Goal: Task Accomplishment & Management: Manage account settings

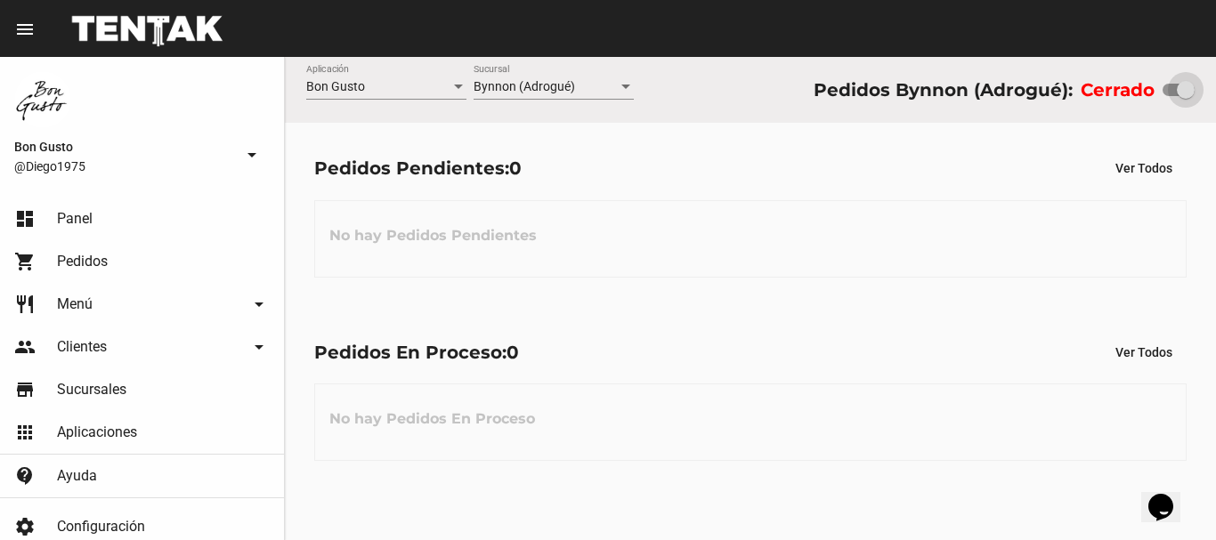
drag, startPoint x: 1169, startPoint y: 93, endPoint x: 1215, endPoint y: 101, distance: 46.8
click at [1158, 101] on div "Bon Gusto Aplicación Bynnon (Adrogué) Sucursal Pedidos Bynnon (Adrogué): Cerrado" at bounding box center [750, 90] width 931 height 66
checkbox input "true"
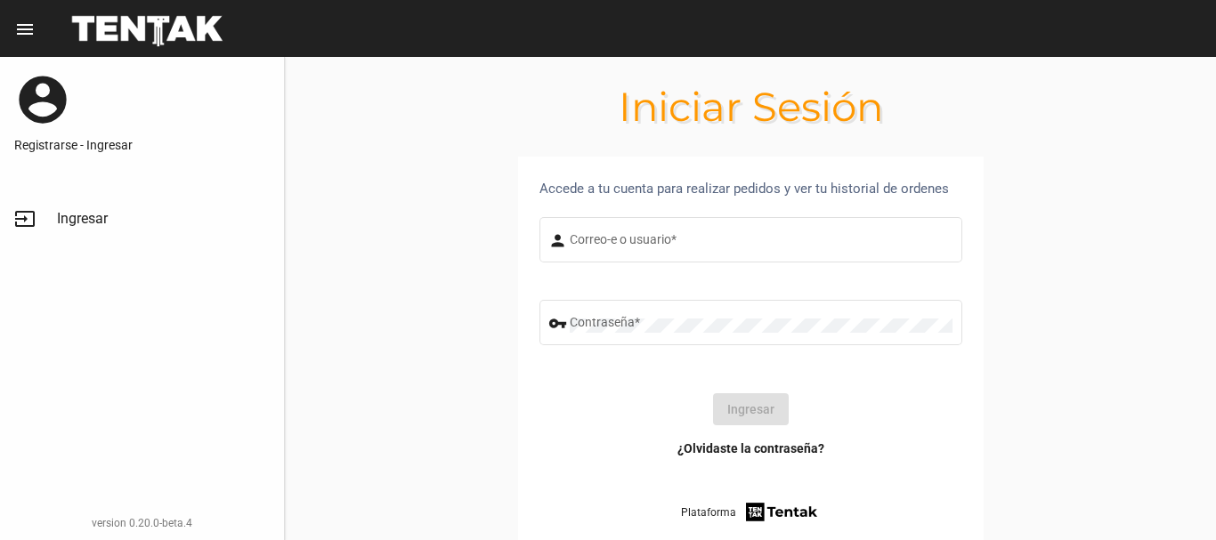
type input "diego1975"
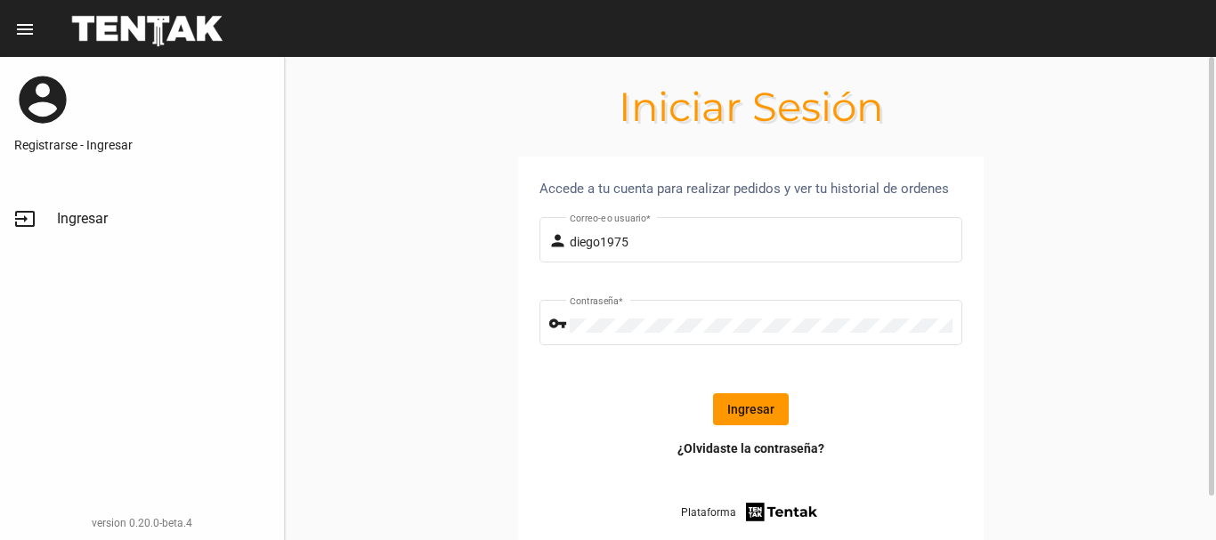
drag, startPoint x: 484, startPoint y: 493, endPoint x: 574, endPoint y: 472, distance: 92.4
click at [574, 472] on section "Accede a tu cuenta para realizar pedidos y ver tu historial de ordenes person d…" at bounding box center [750, 373] width 931 height 432
click at [757, 399] on button "Ingresar" at bounding box center [751, 409] width 76 height 32
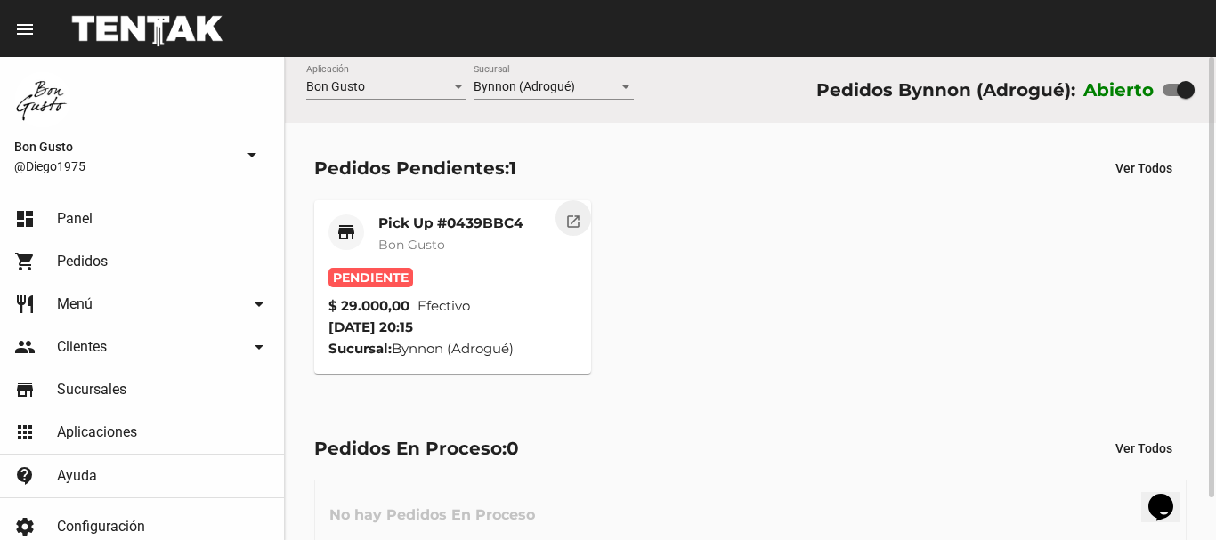
click at [575, 227] on mat-icon "open_in_new" at bounding box center [573, 219] width 16 height 16
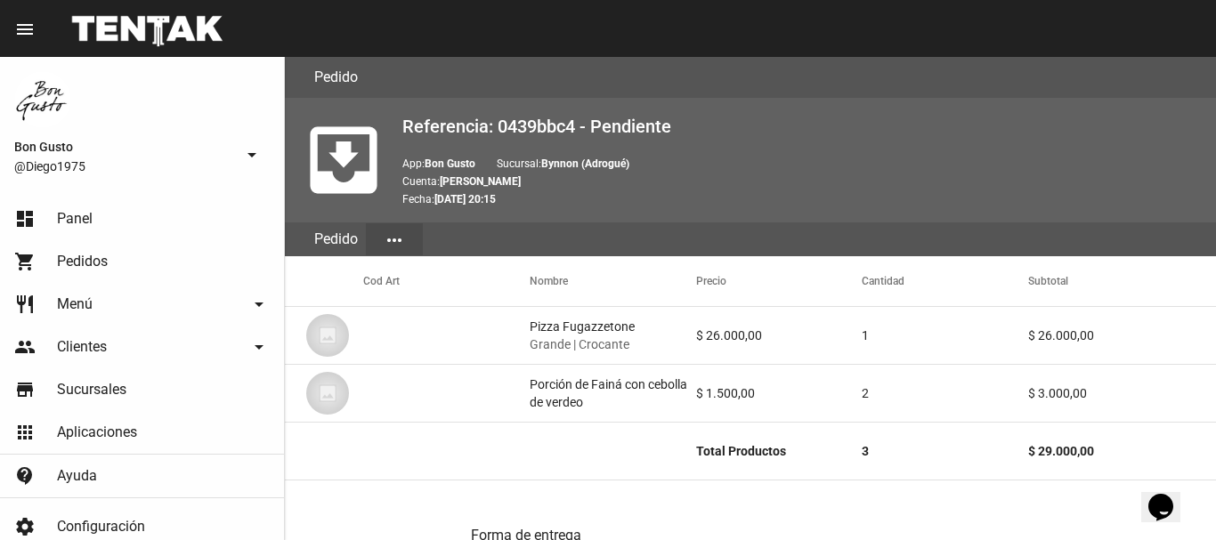
scroll to position [822, 0]
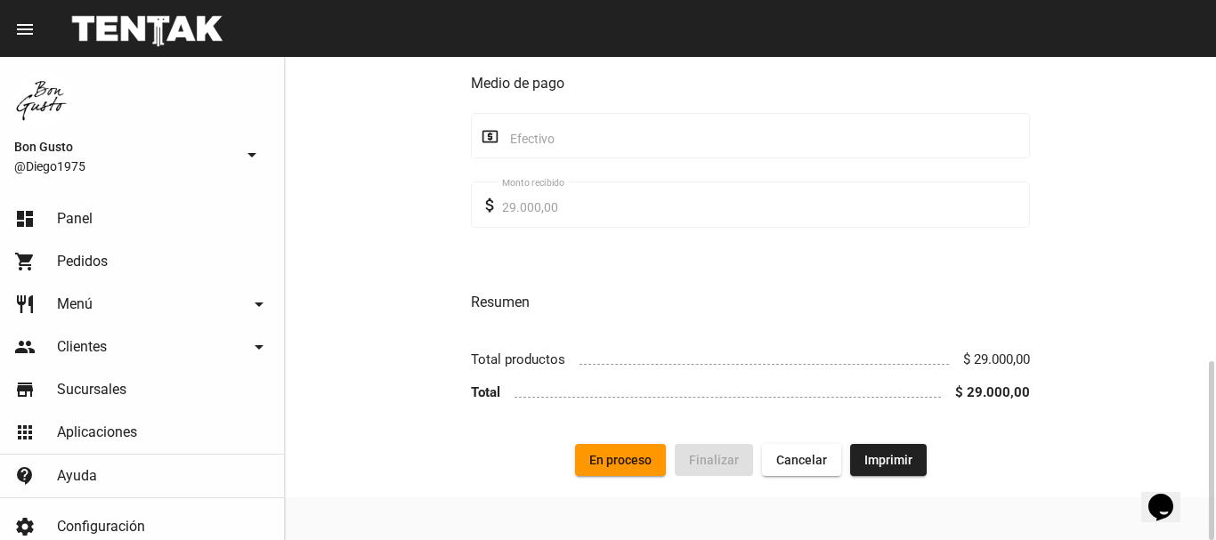
click at [635, 457] on span "En proceso" at bounding box center [620, 460] width 62 height 14
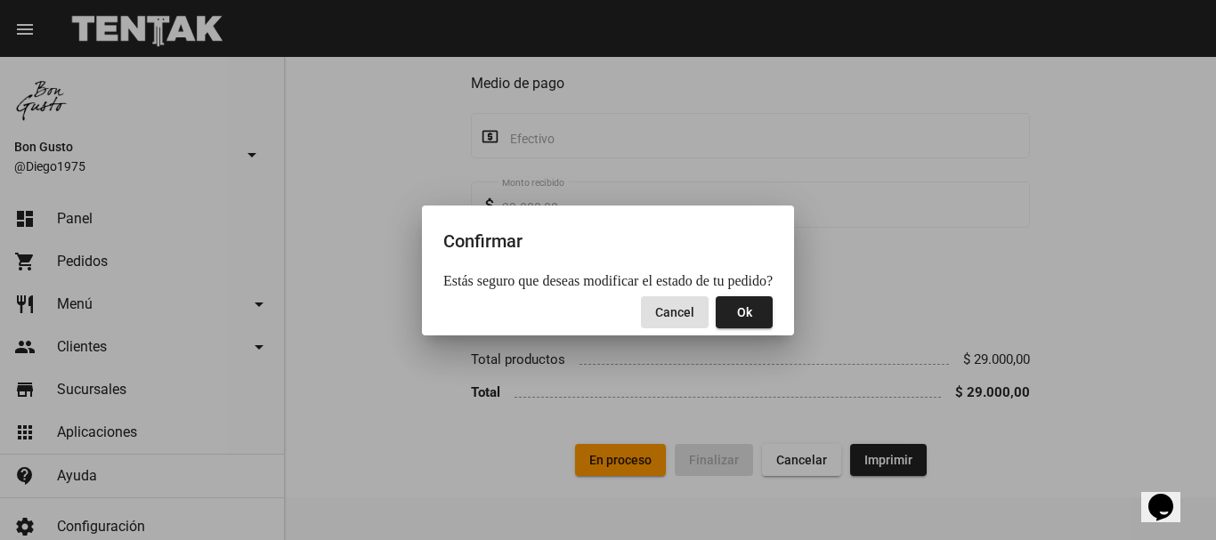
drag, startPoint x: 749, startPoint y: 327, endPoint x: 739, endPoint y: 316, distance: 15.1
click at [748, 325] on button "Ok" at bounding box center [744, 312] width 57 height 32
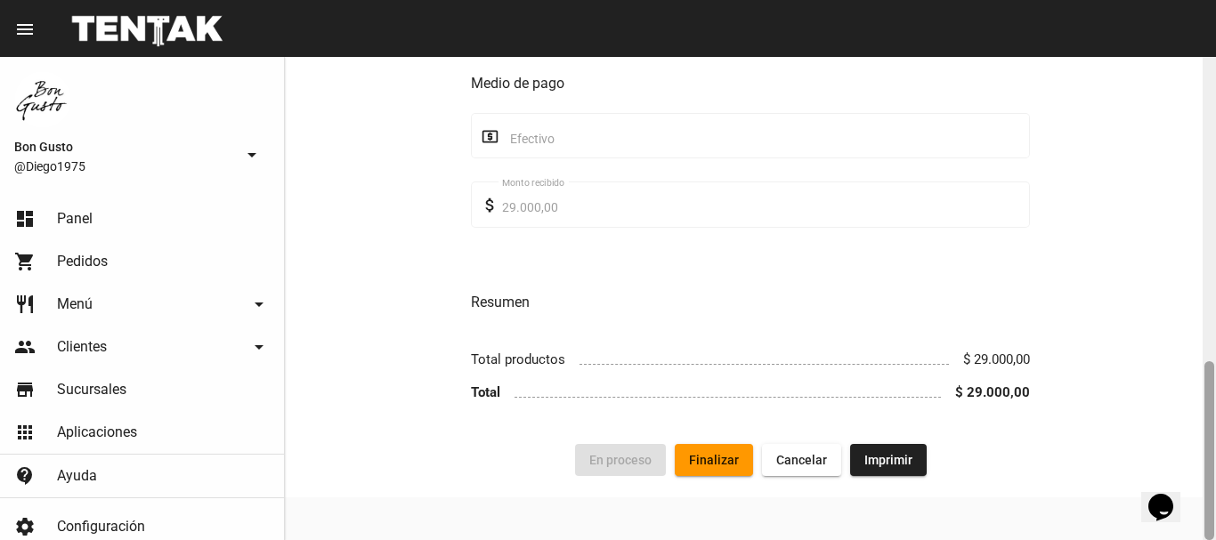
drag, startPoint x: 1211, startPoint y: 113, endPoint x: 1215, endPoint y: 522, distance: 409.4
click at [1158, 522] on div at bounding box center [1208, 298] width 13 height 483
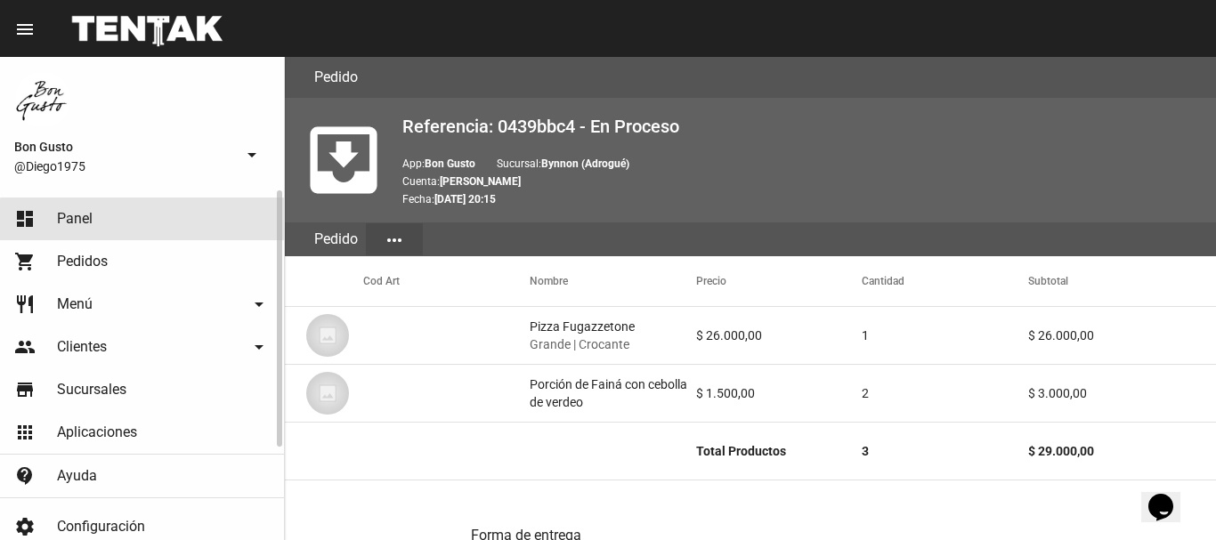
click at [174, 230] on link "dashboard Panel" at bounding box center [142, 219] width 284 height 43
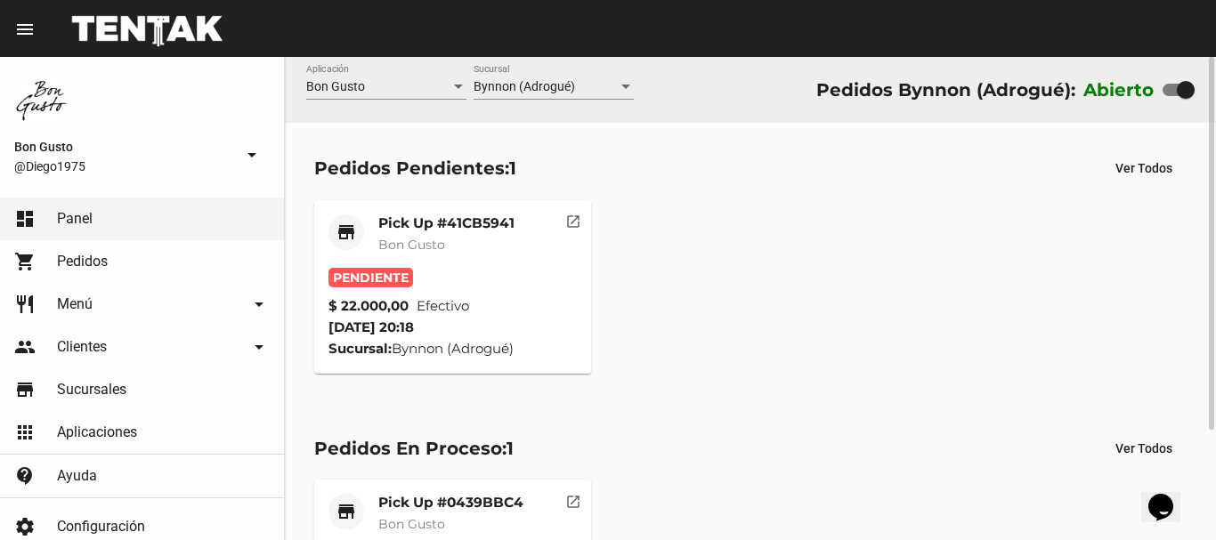
click at [564, 231] on button "open_in_new" at bounding box center [573, 218] width 36 height 36
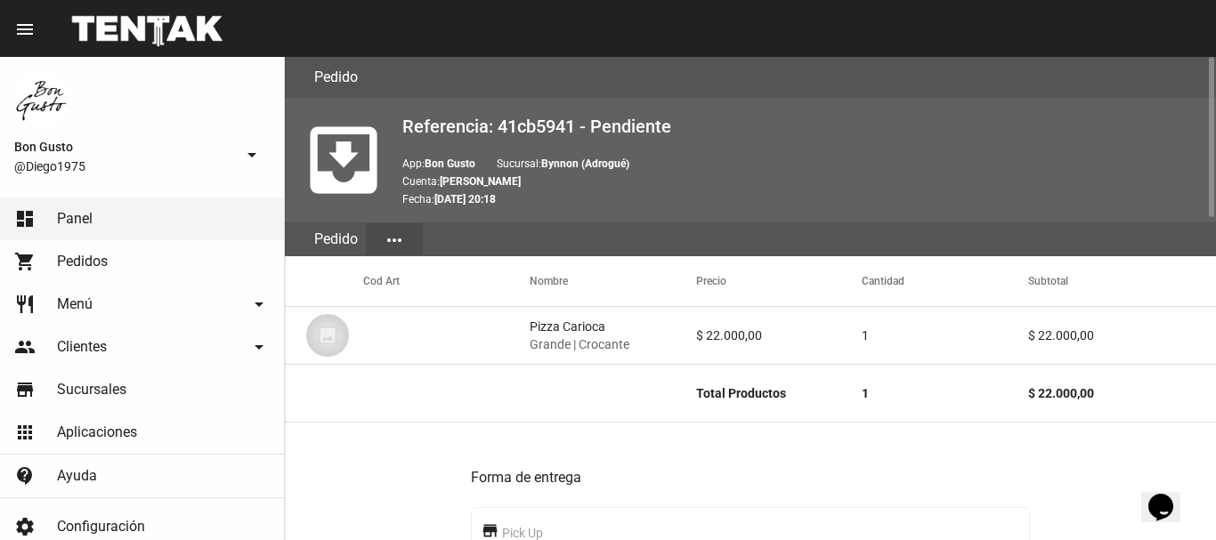
scroll to position [972, 0]
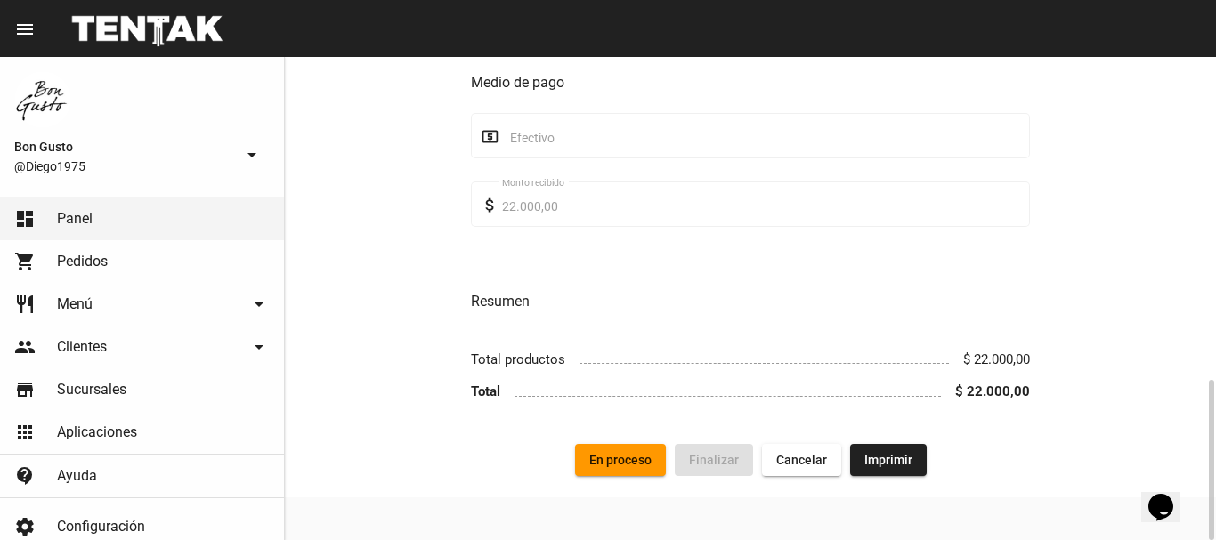
click at [631, 462] on span "En proceso" at bounding box center [620, 460] width 62 height 14
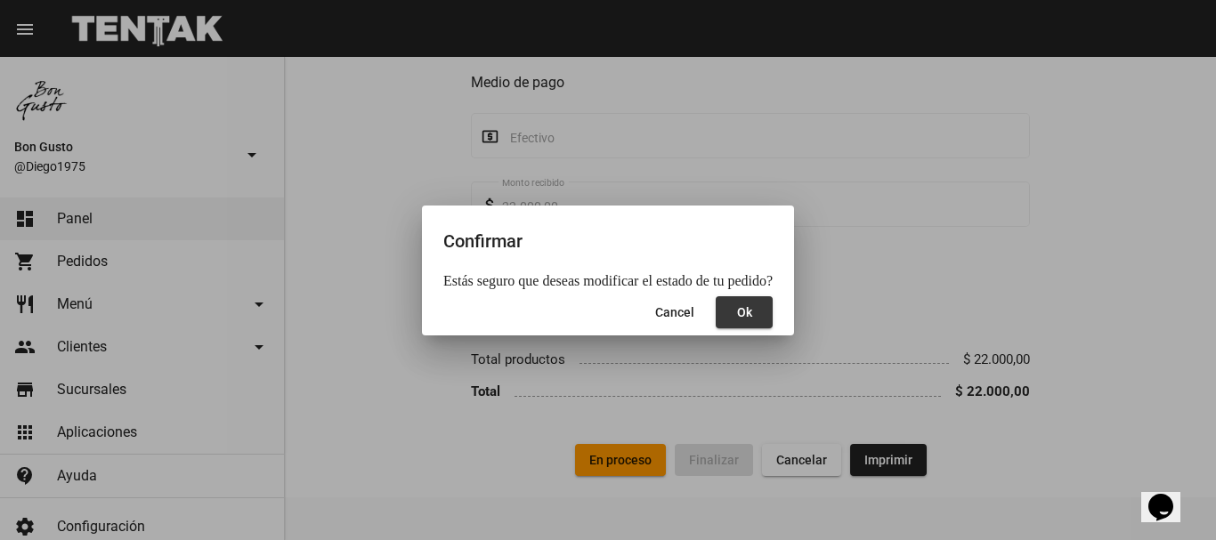
click at [737, 312] on span "Ok" at bounding box center [744, 312] width 15 height 14
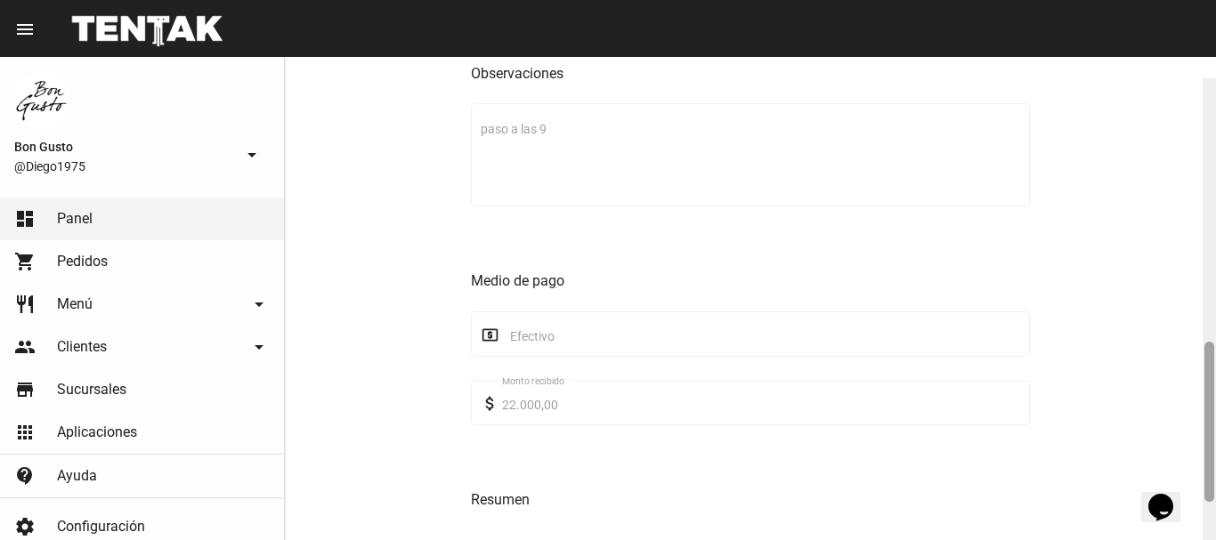
scroll to position [795, 0]
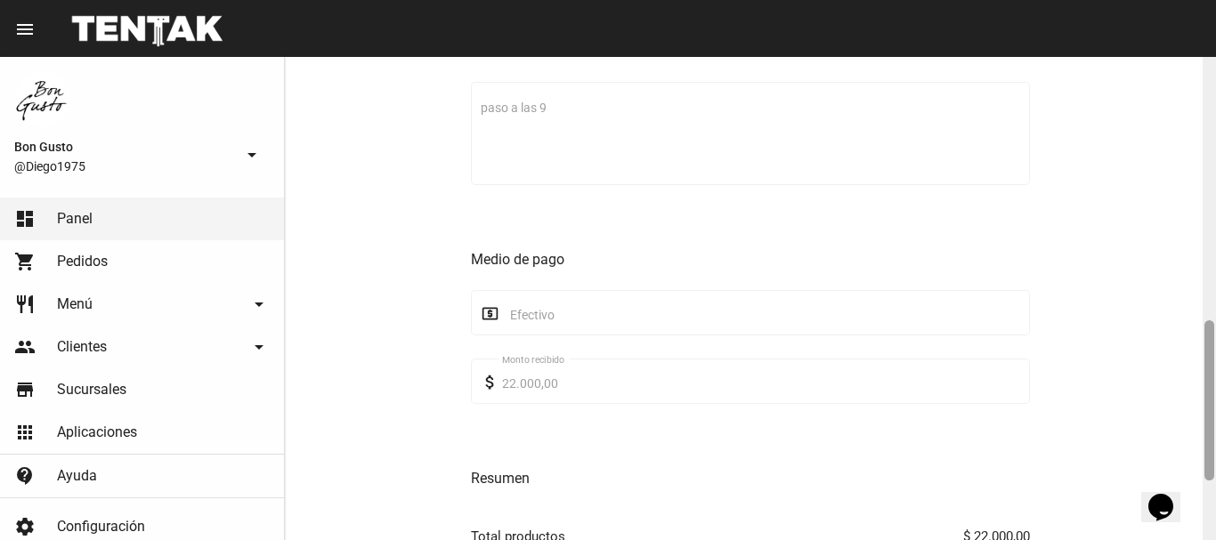
drag, startPoint x: 1208, startPoint y: 136, endPoint x: 1169, endPoint y: 401, distance: 267.2
click at [1158, 401] on div "Pedido move_to_inbox Referencia: 41cb5941 - En Proceso App: Bon Gusto Sucursal:…" at bounding box center [750, 298] width 931 height 483
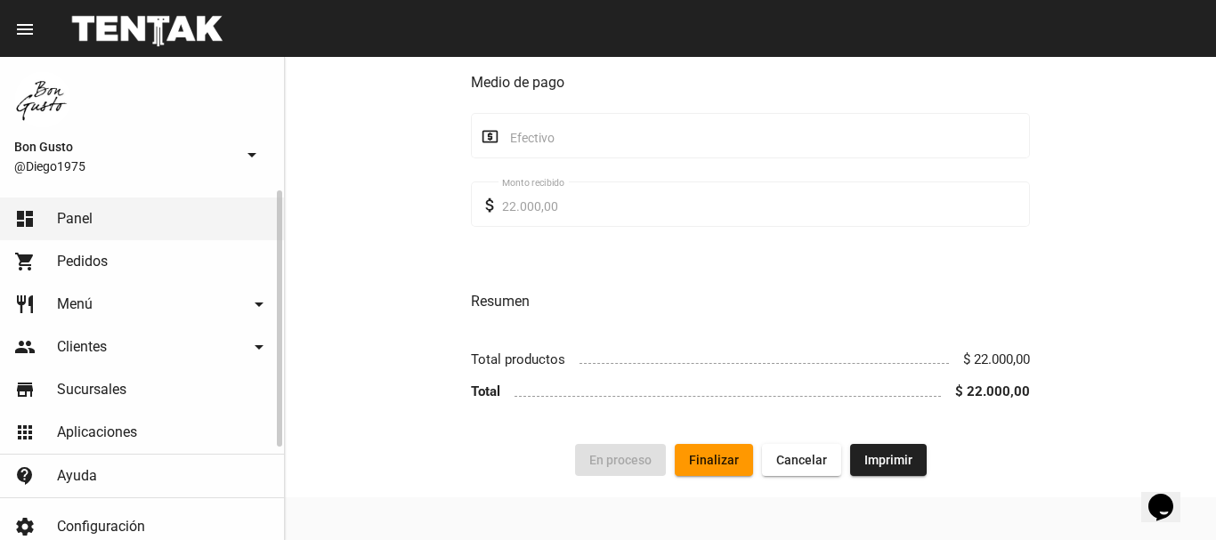
click at [230, 223] on link "dashboard Panel" at bounding box center [142, 219] width 284 height 43
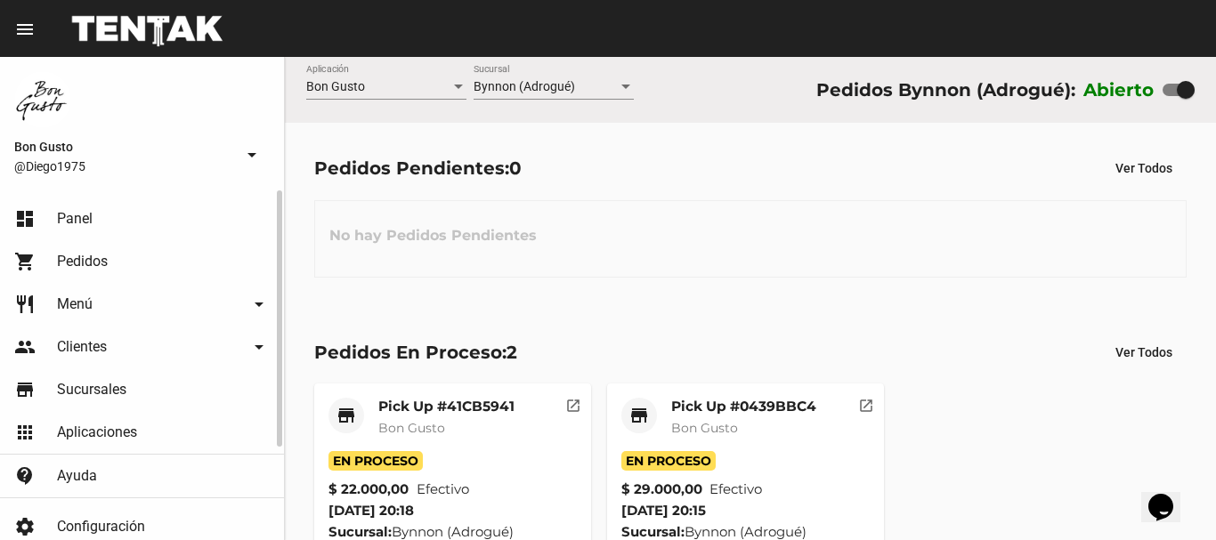
click at [118, 206] on link "dashboard Panel" at bounding box center [142, 219] width 284 height 43
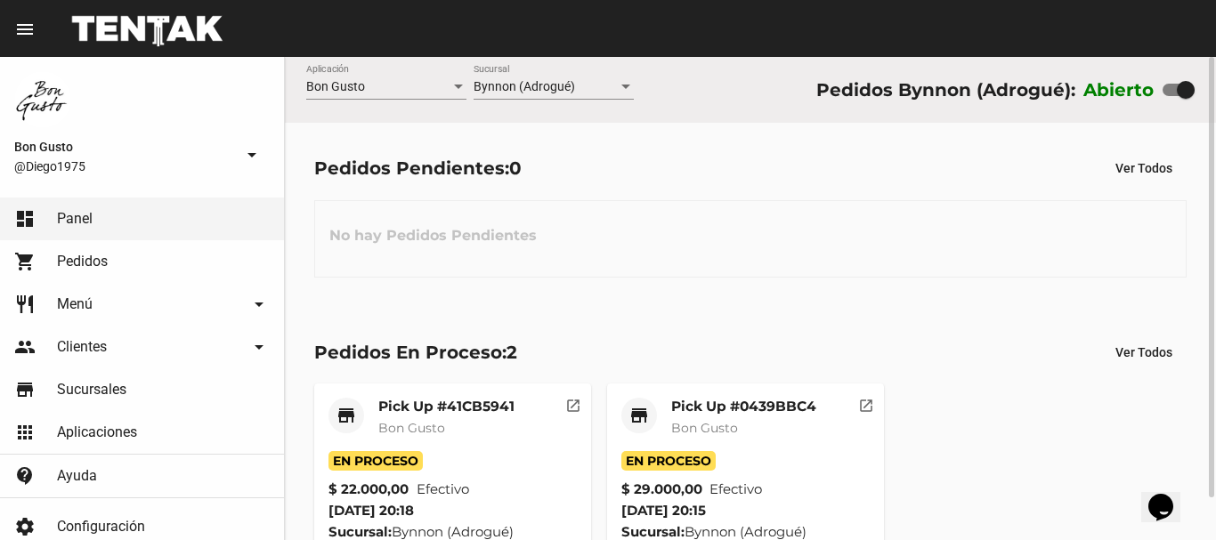
scroll to position [46, 0]
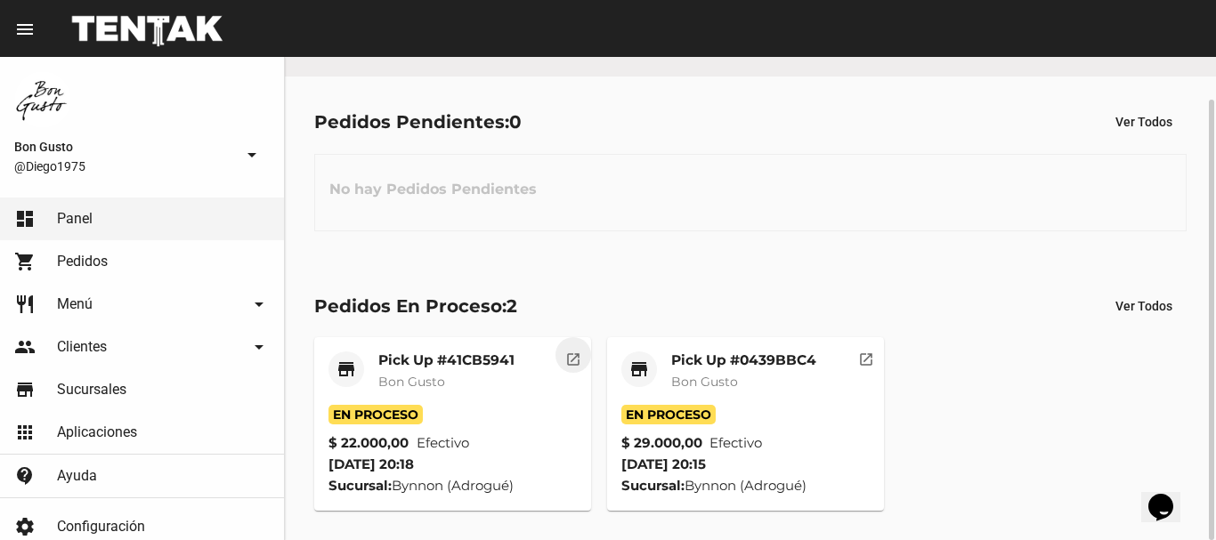
click at [579, 347] on button "open_in_new" at bounding box center [573, 355] width 36 height 36
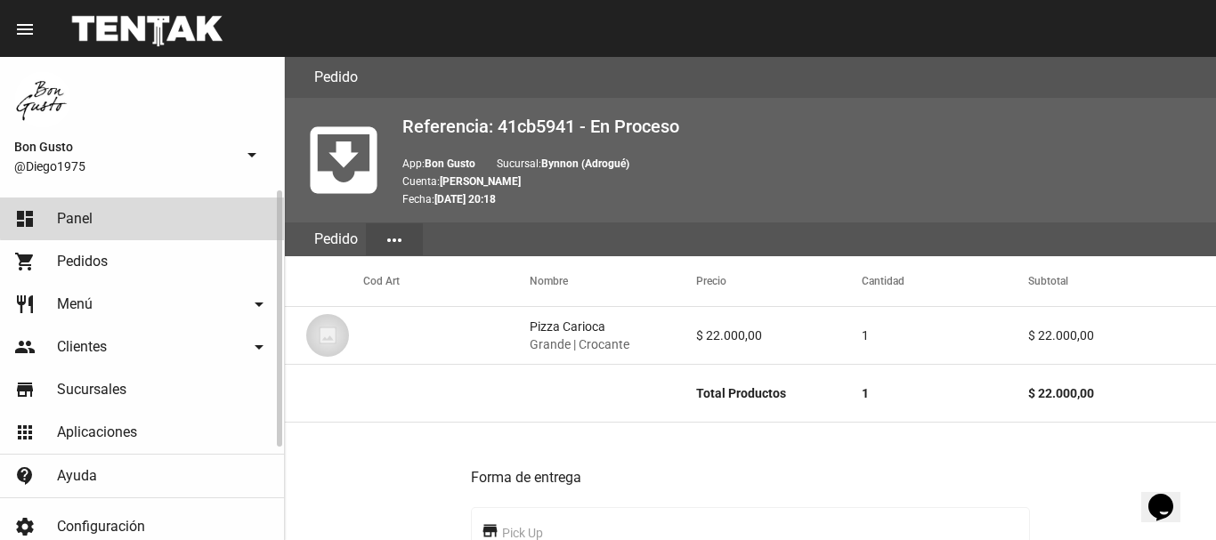
click at [205, 211] on link "dashboard Panel" at bounding box center [142, 219] width 284 height 43
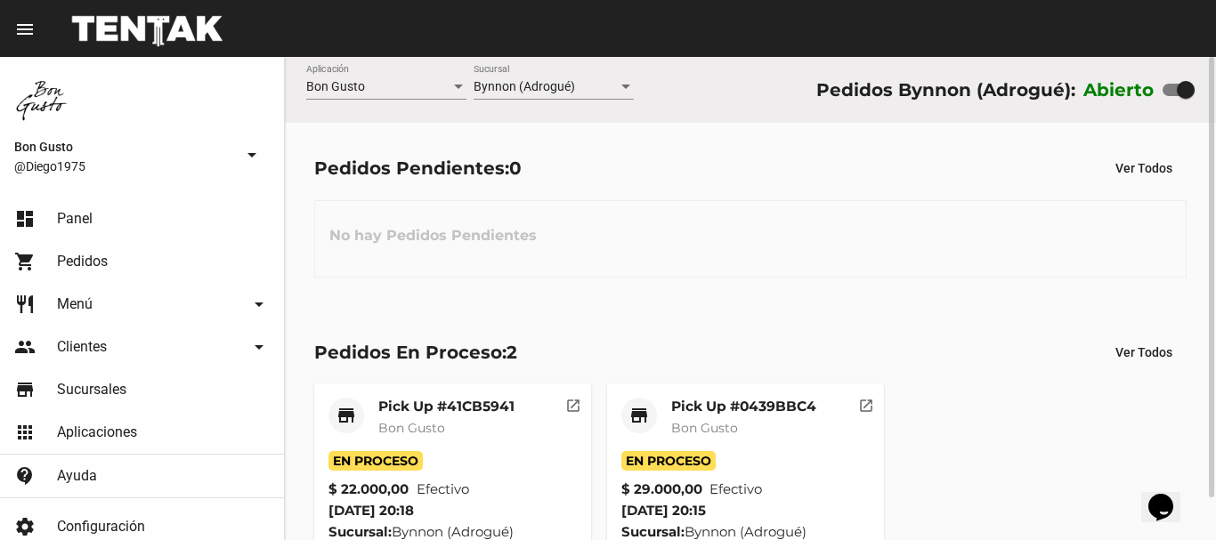
click at [871, 407] on mat-icon "open_in_new" at bounding box center [866, 403] width 16 height 16
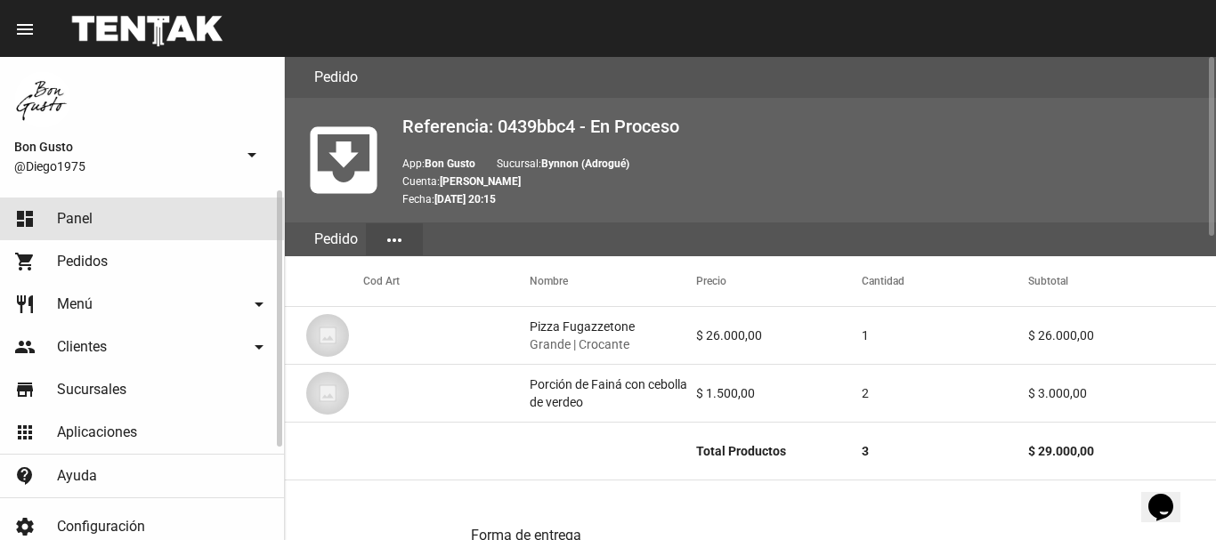
click at [89, 210] on span "Panel" at bounding box center [75, 219] width 36 height 18
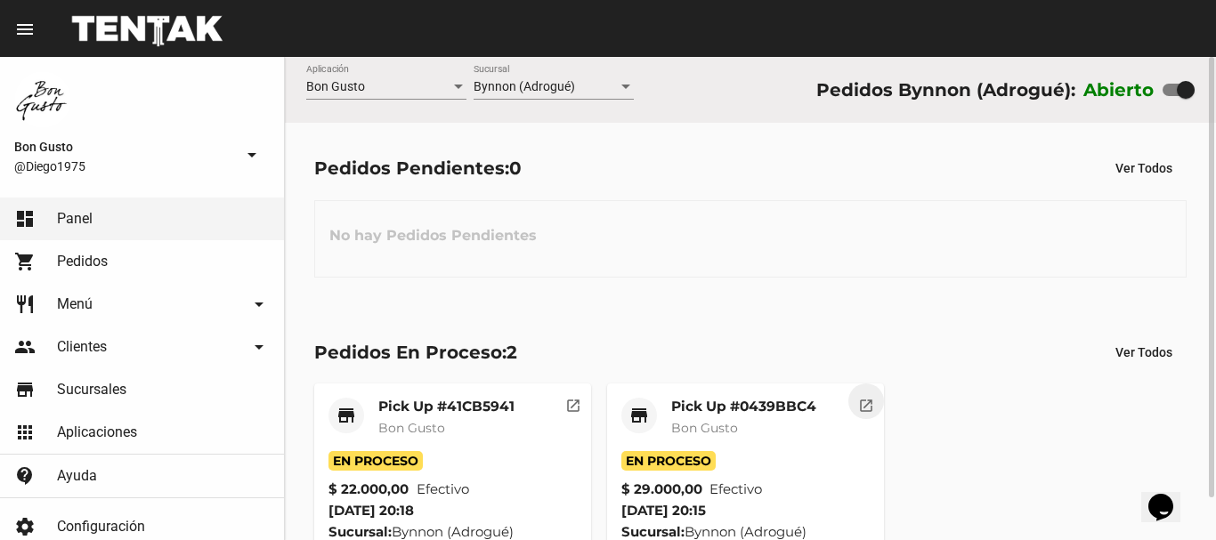
click at [862, 402] on mat-icon "open_in_new" at bounding box center [866, 403] width 16 height 16
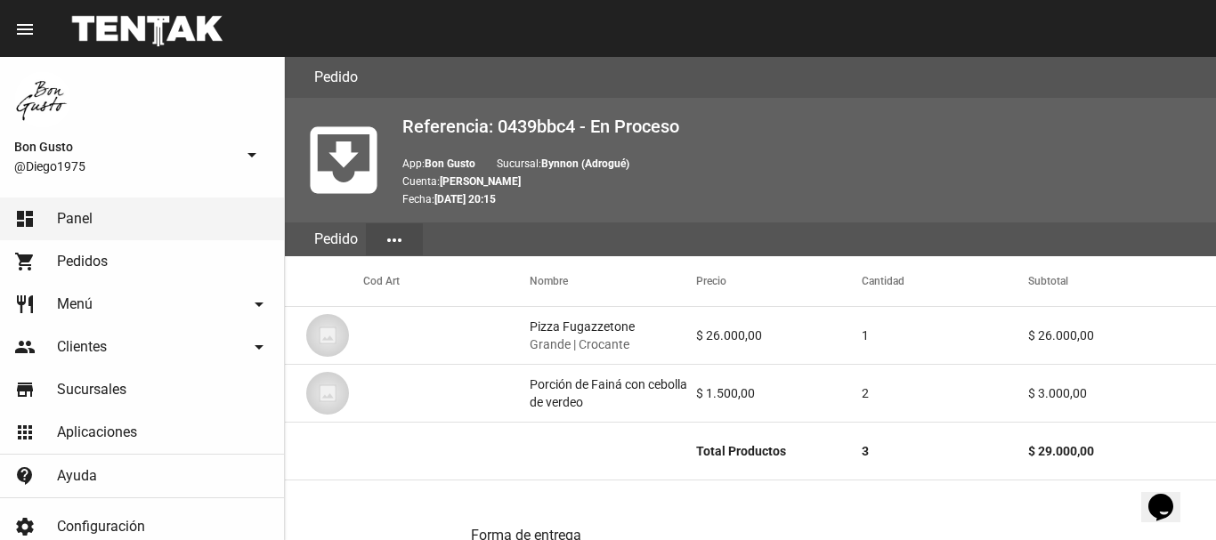
scroll to position [822, 0]
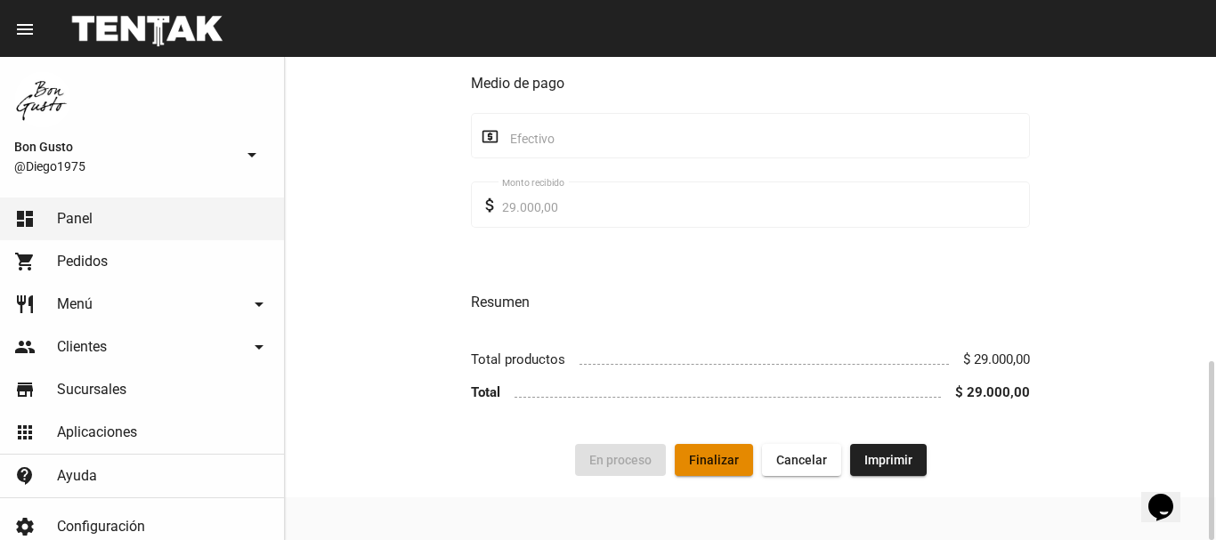
click at [682, 461] on button "Finalizar" at bounding box center [714, 460] width 78 height 32
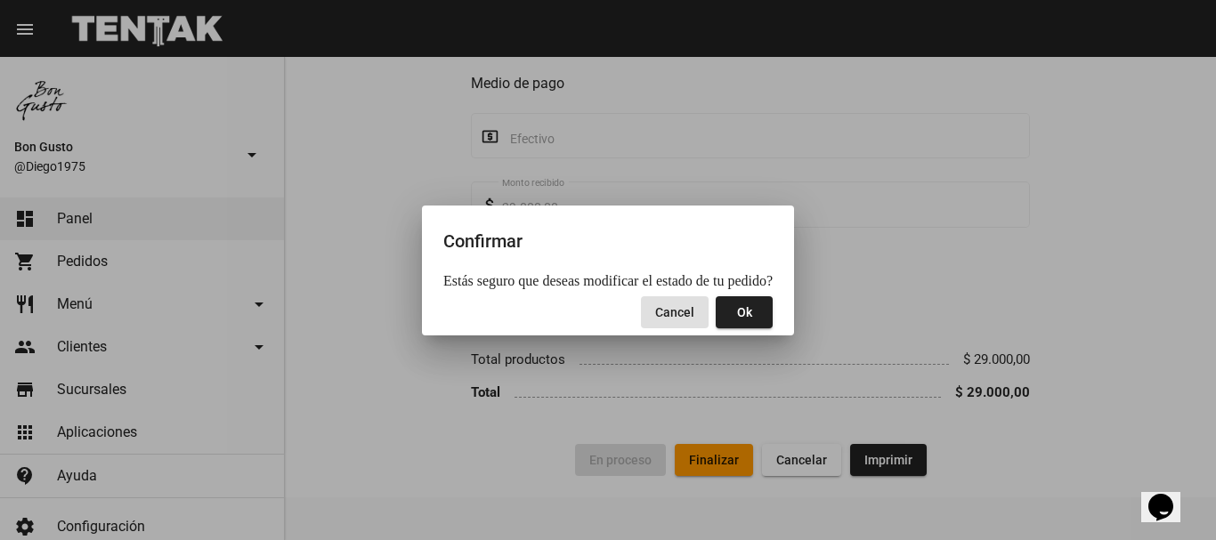
click at [734, 325] on button "Ok" at bounding box center [744, 312] width 57 height 32
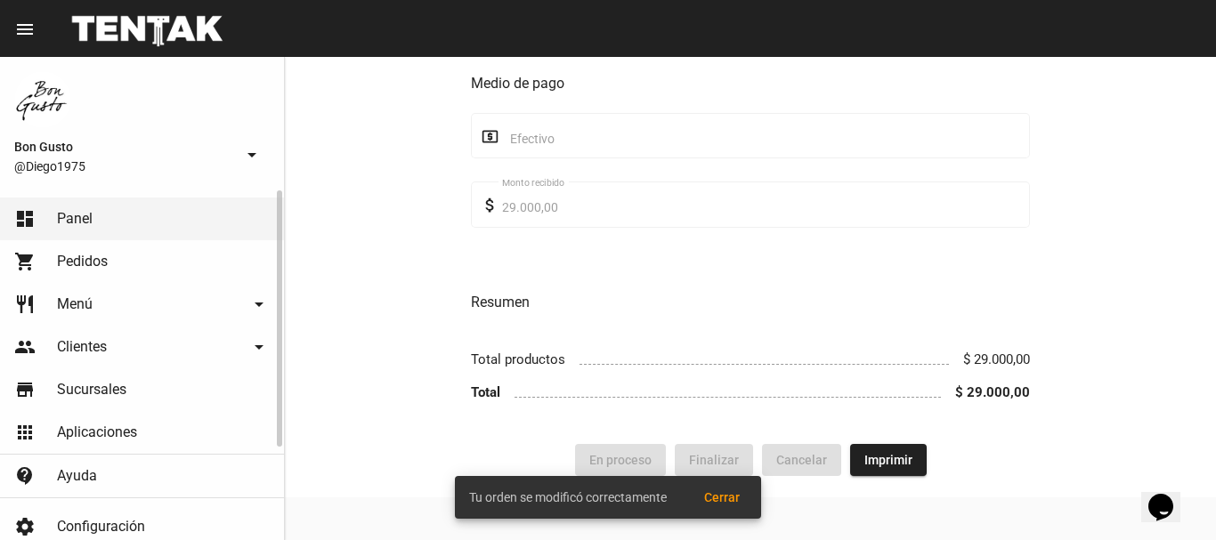
click at [240, 226] on link "dashboard Panel" at bounding box center [142, 219] width 284 height 43
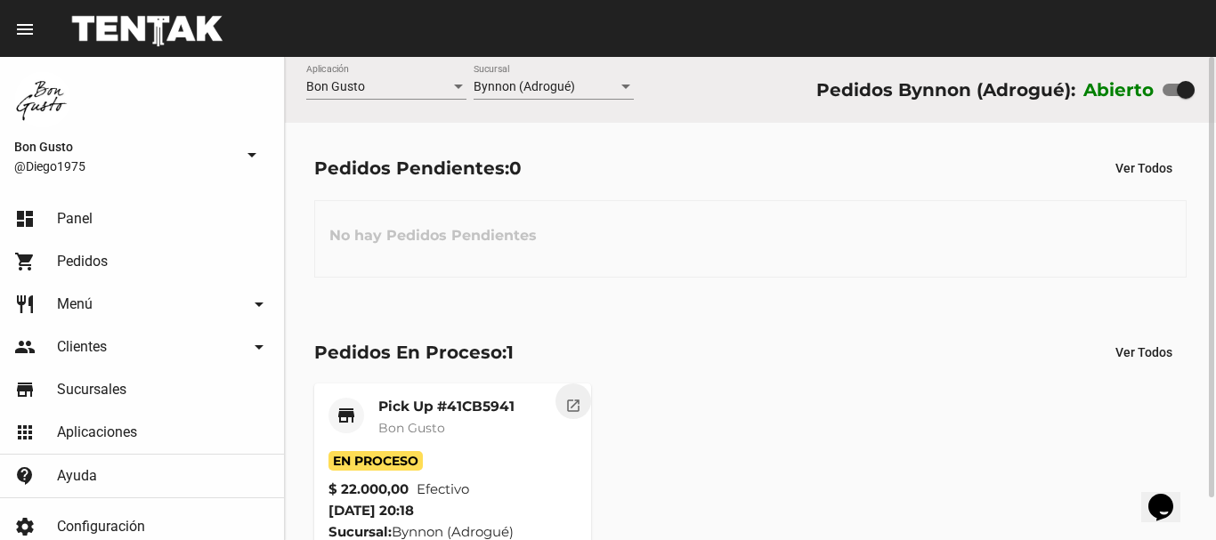
click at [574, 400] on mat-icon "open_in_new" at bounding box center [573, 403] width 16 height 16
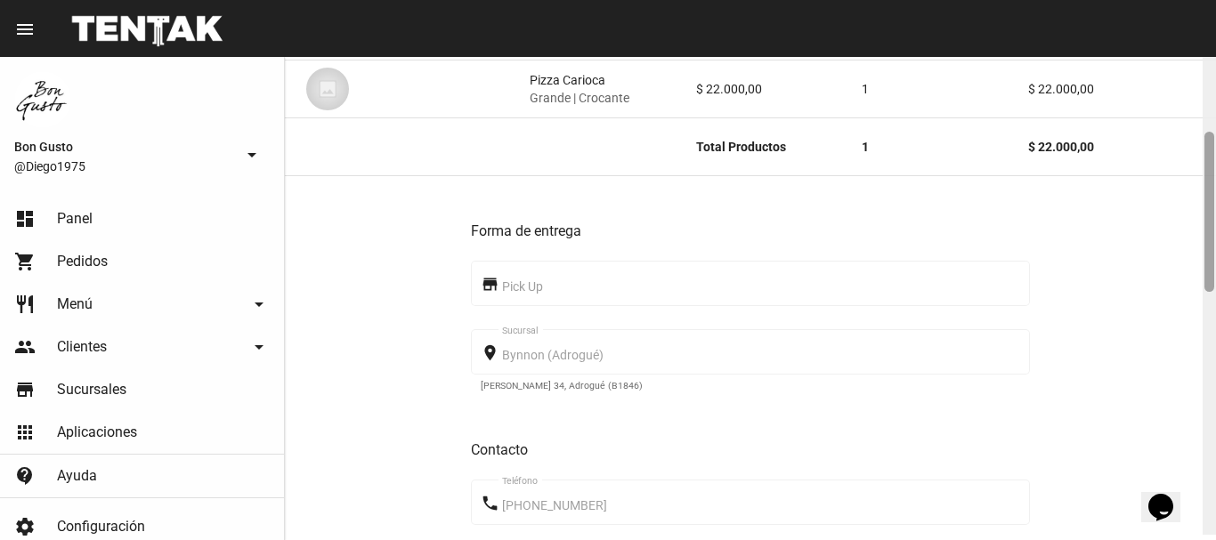
drag, startPoint x: 1201, startPoint y: 160, endPoint x: 1189, endPoint y: 233, distance: 73.9
click at [1158, 231] on div "Pedido move_to_inbox Referencia: 41cb5941 - En Proceso App: Bon Gusto Sucursal:…" at bounding box center [750, 298] width 931 height 483
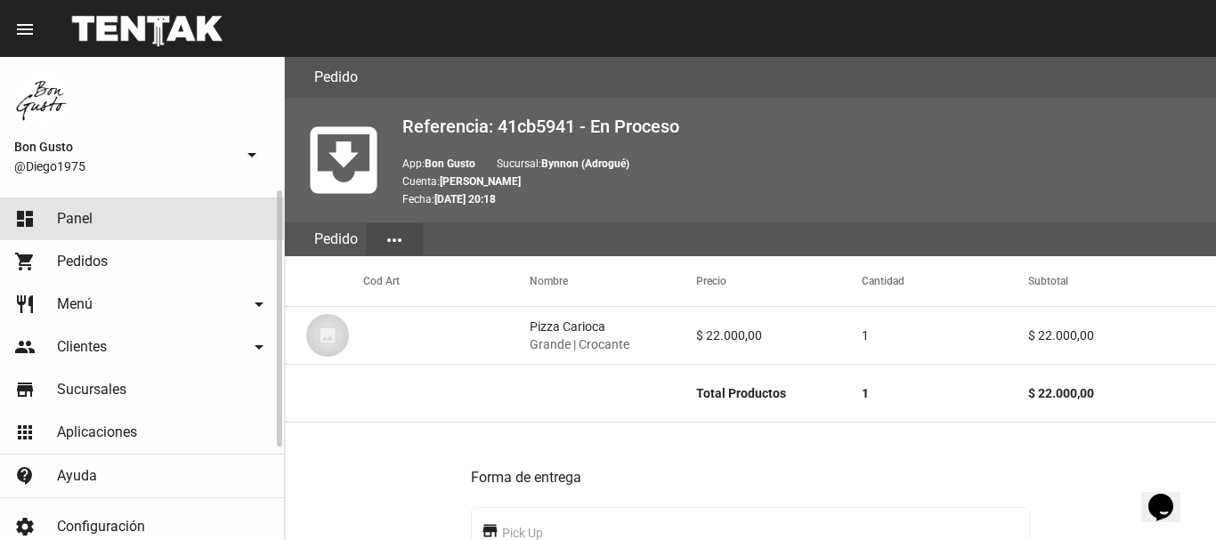
click at [109, 208] on link "dashboard Panel" at bounding box center [142, 219] width 284 height 43
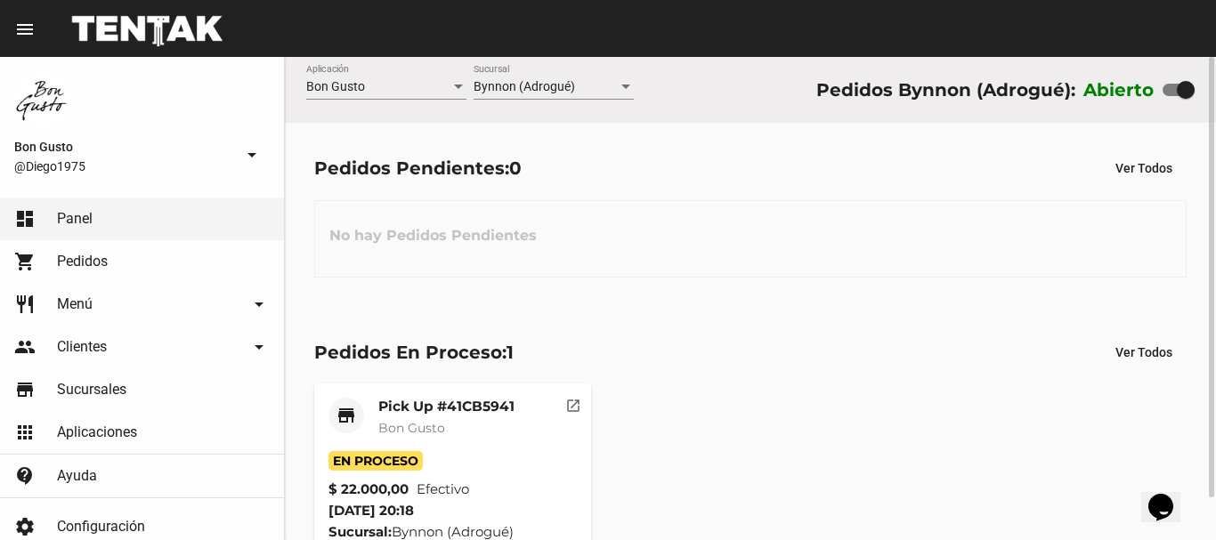
scroll to position [46, 0]
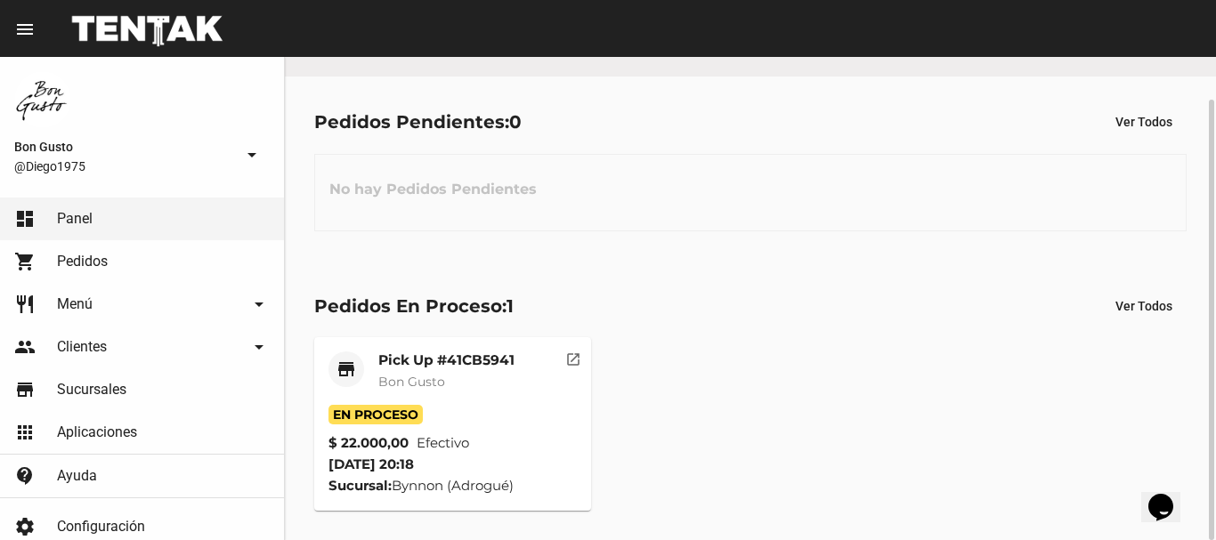
click at [565, 361] on mat-icon "open_in_new" at bounding box center [573, 357] width 16 height 16
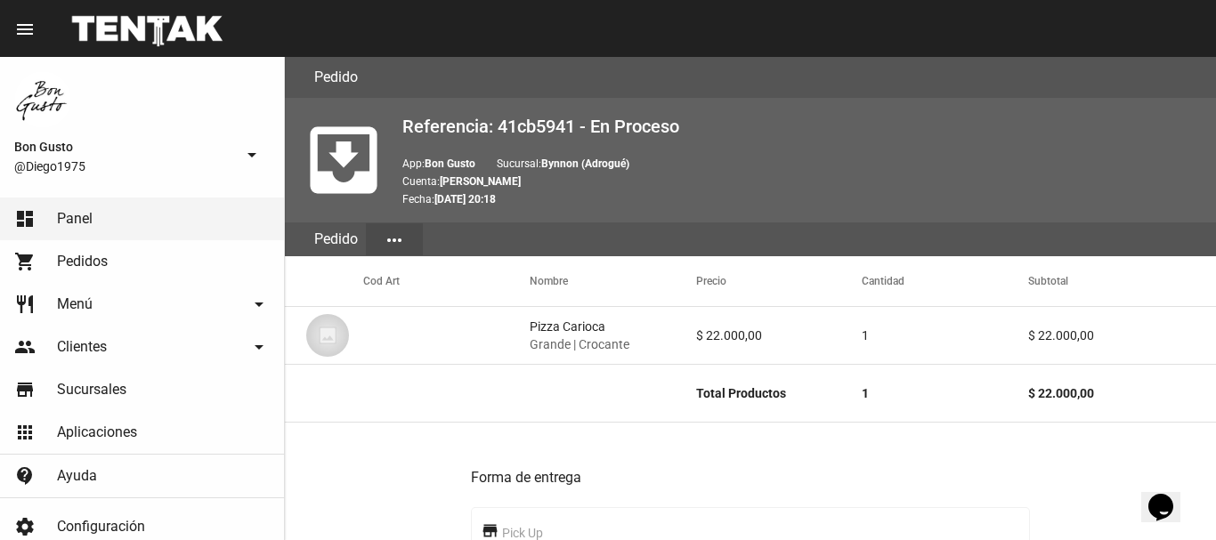
scroll to position [972, 0]
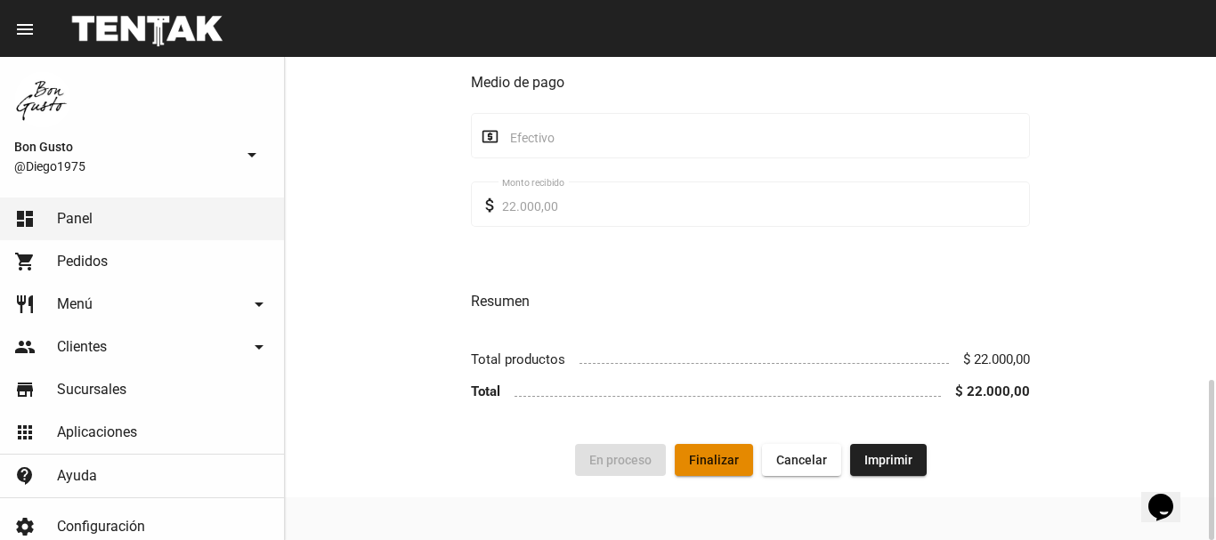
click at [727, 446] on button "Finalizar" at bounding box center [714, 460] width 78 height 32
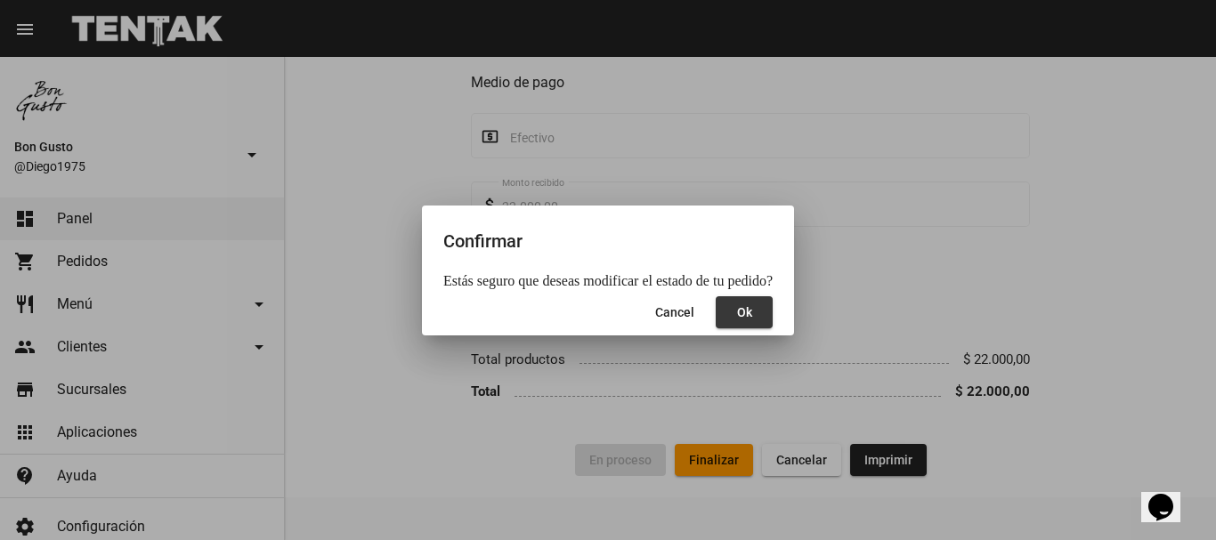
click at [737, 320] on span "Ok" at bounding box center [744, 312] width 15 height 14
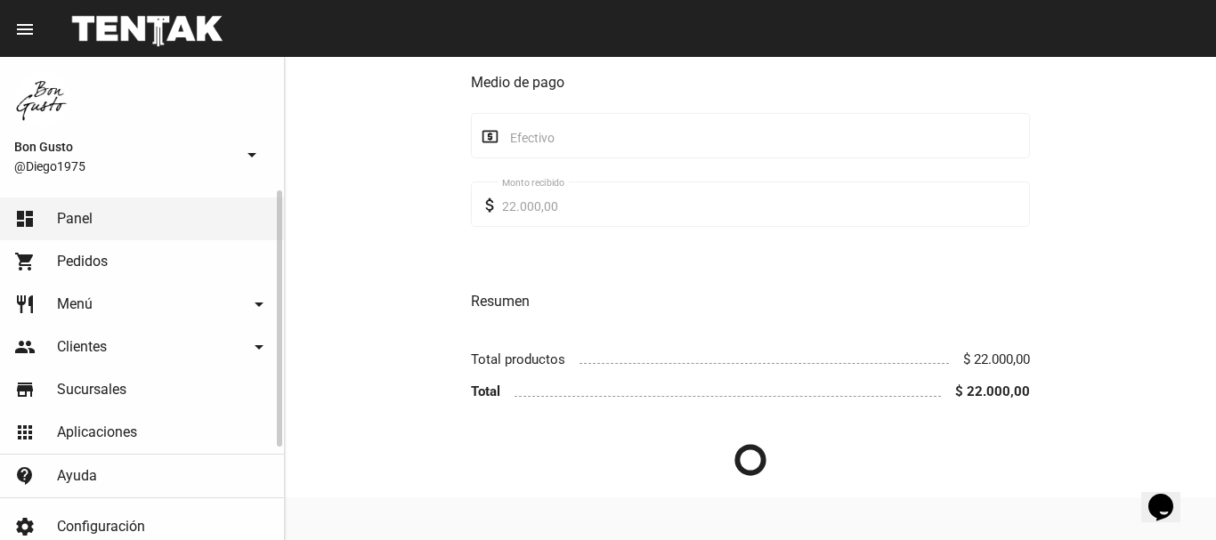
click at [197, 232] on link "dashboard Panel" at bounding box center [142, 219] width 284 height 43
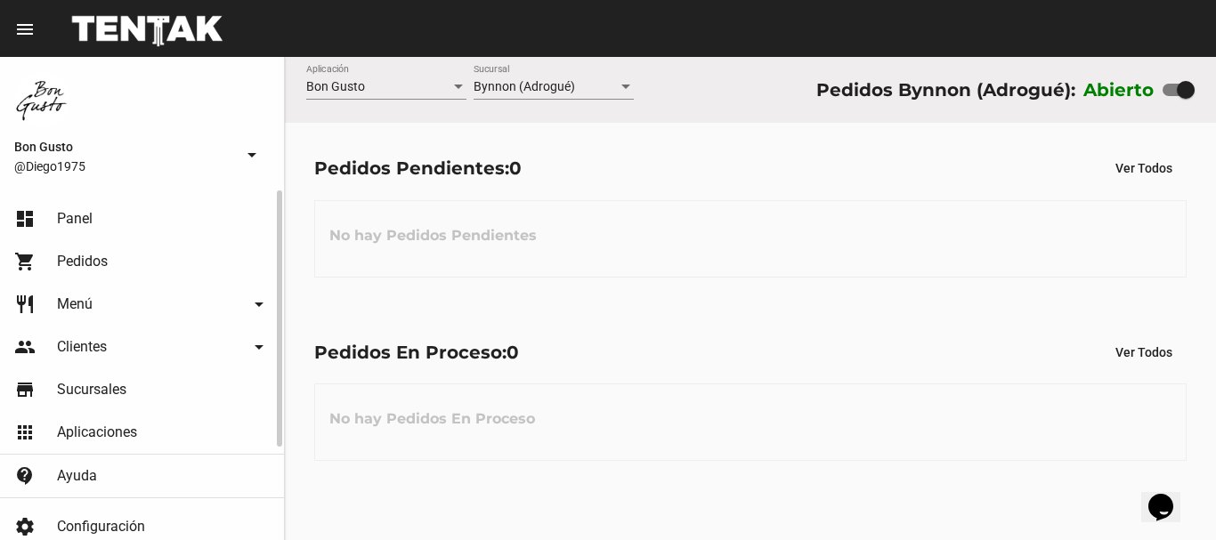
click at [90, 227] on span "Panel" at bounding box center [75, 219] width 36 height 18
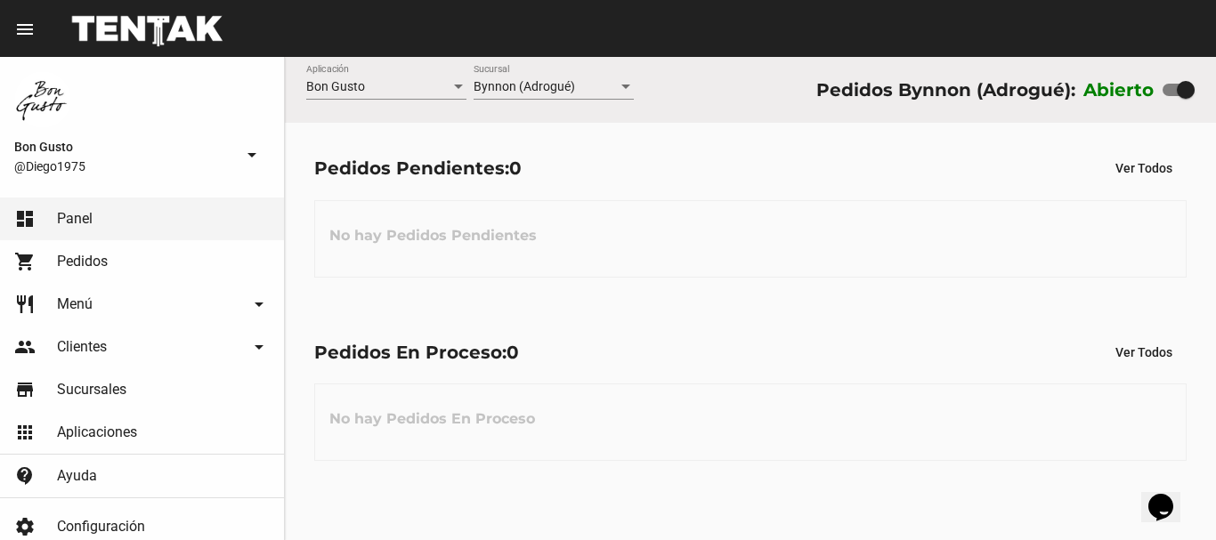
drag, startPoint x: 306, startPoint y: 0, endPoint x: 566, endPoint y: 539, distance: 598.7
click at [624, 496] on div "Bon Gusto Aplicación Bynnon (Adrogué) Sucursal Pedidos Bynnon (Adrogué): Abiert…" at bounding box center [750, 298] width 931 height 483
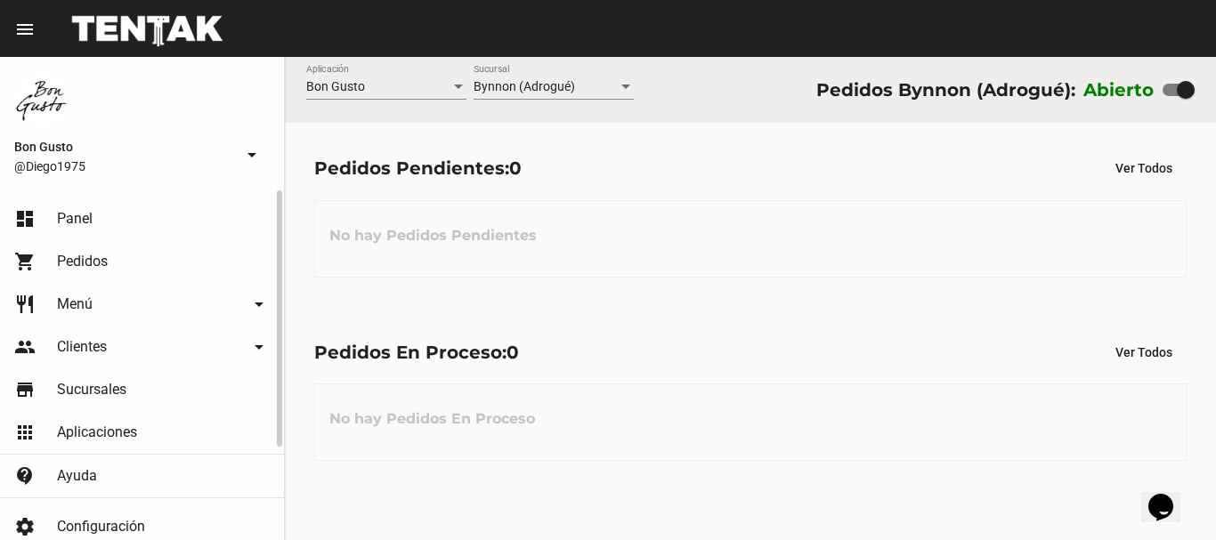
click at [90, 259] on span "Pedidos" at bounding box center [82, 262] width 51 height 18
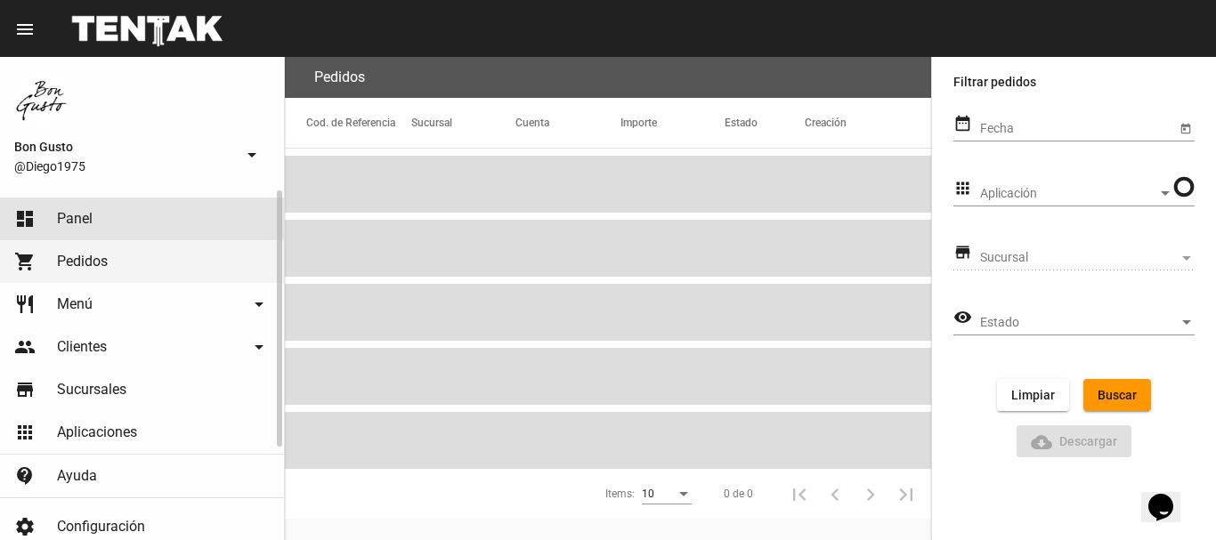
click at [93, 223] on link "dashboard Panel" at bounding box center [142, 219] width 284 height 43
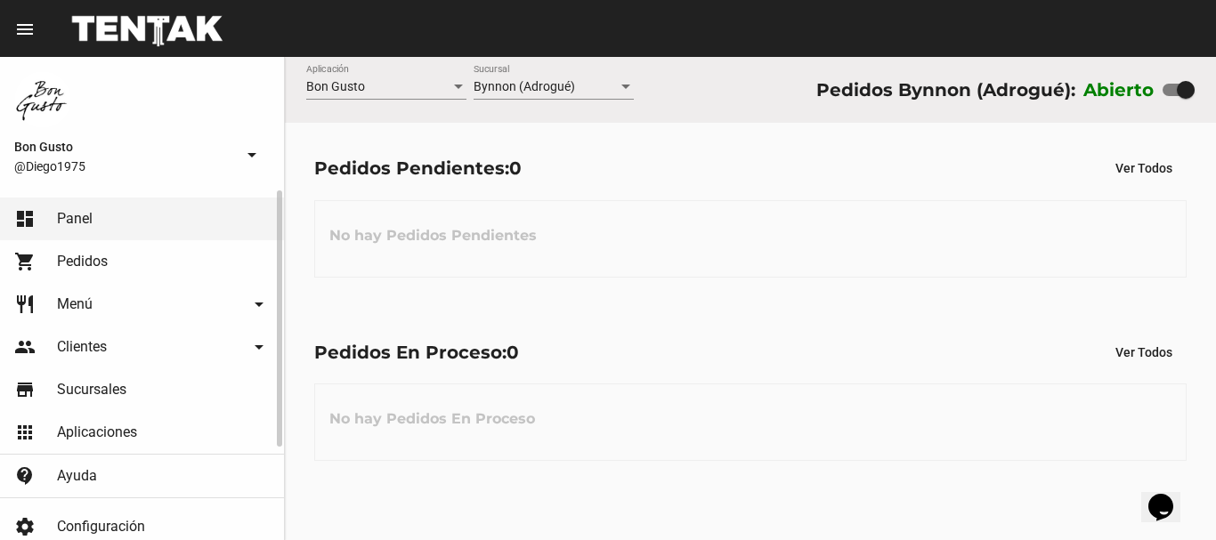
click at [124, 250] on link "shopping_cart Pedidos" at bounding box center [142, 261] width 284 height 43
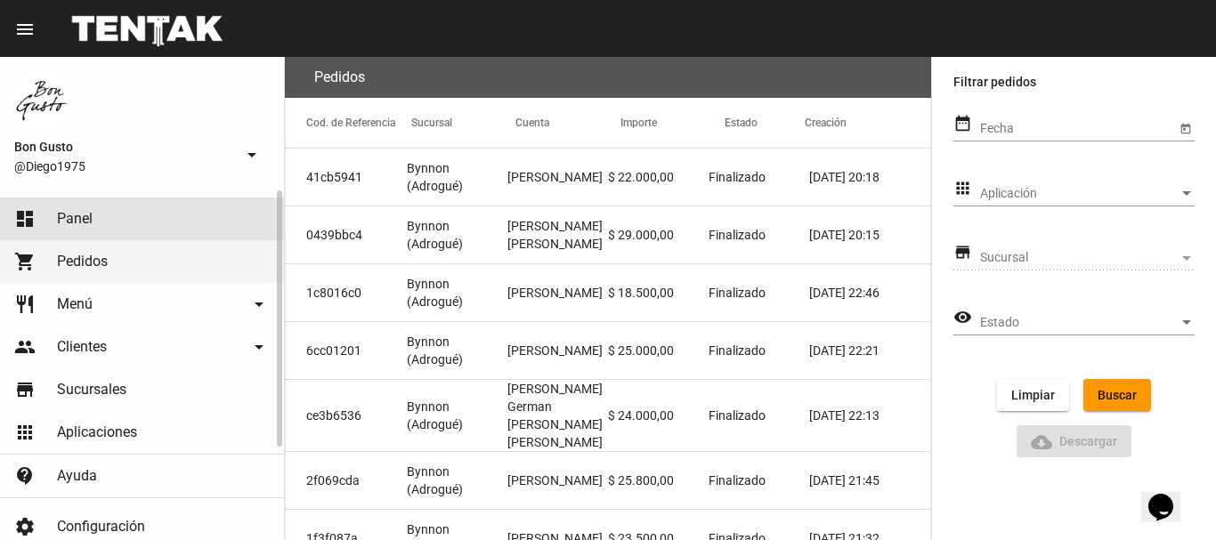
click at [81, 223] on span "Panel" at bounding box center [75, 219] width 36 height 18
